Goal: Task Accomplishment & Management: Complete application form

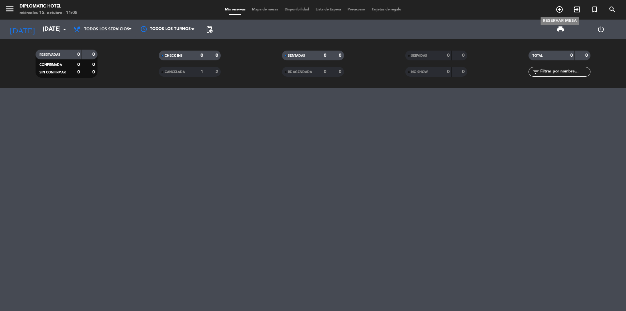
click at [558, 11] on icon "add_circle_outline" at bounding box center [560, 10] width 8 height 8
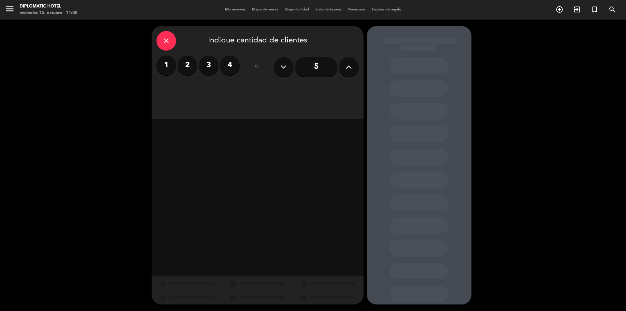
click at [291, 68] on button at bounding box center [284, 67] width 20 height 20
click at [209, 65] on label "3" at bounding box center [209, 65] width 20 height 20
click at [271, 87] on div "Almuerzo" at bounding box center [282, 89] width 49 height 13
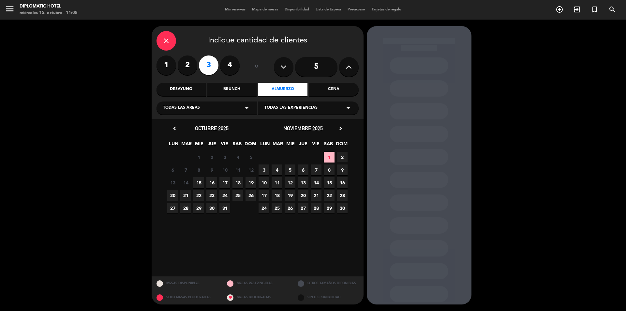
click at [186, 181] on span "14" at bounding box center [185, 182] width 11 height 11
click at [234, 222] on calendar-double "chevron_left octubre 2025 LUN MAR MIE JUE VIE SAB DOM 29 30 1 2 3 4 5 6 7 8 9 1…" at bounding box center [257, 197] width 183 height 147
click at [188, 184] on span "14" at bounding box center [185, 182] width 11 height 11
click at [293, 94] on div "Almuerzo" at bounding box center [282, 89] width 49 height 13
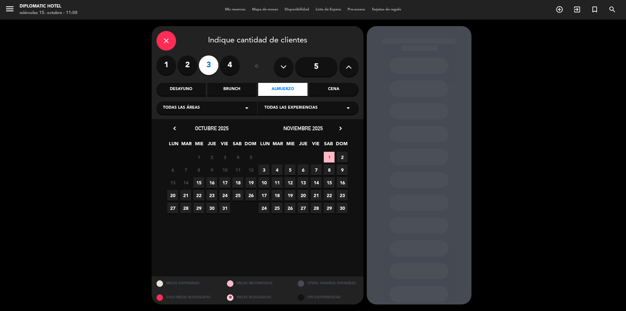
click at [293, 94] on div "Almuerzo" at bounding box center [282, 89] width 49 height 13
click at [168, 40] on icon "close" at bounding box center [166, 41] width 8 height 8
